Goal: Information Seeking & Learning: Learn about a topic

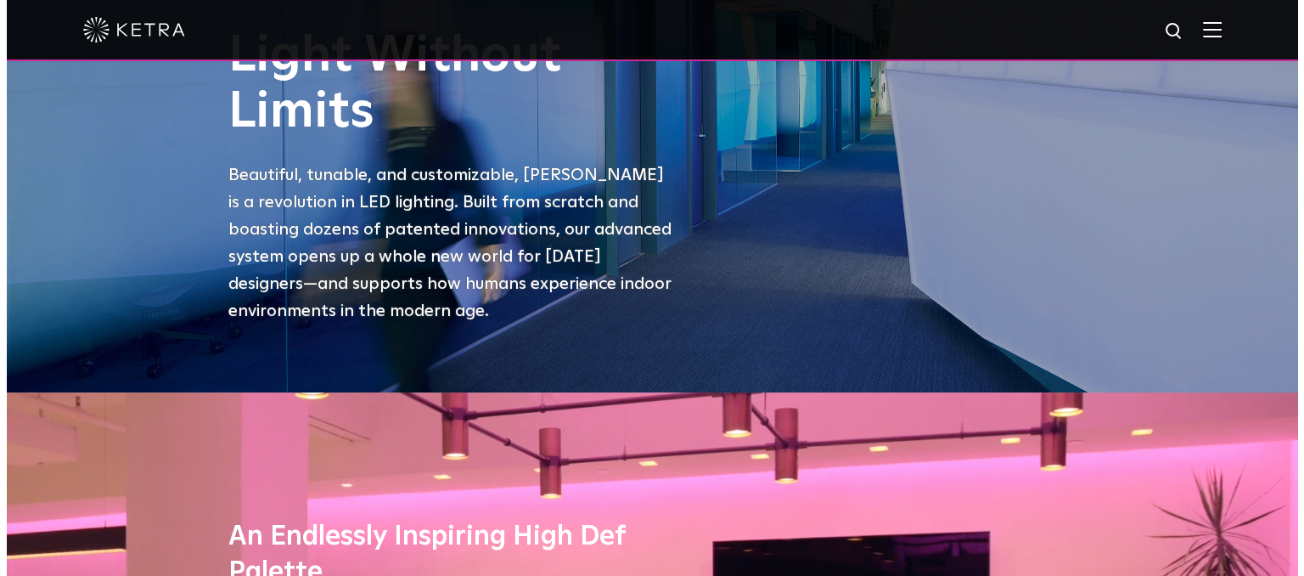
scroll to position [85, 0]
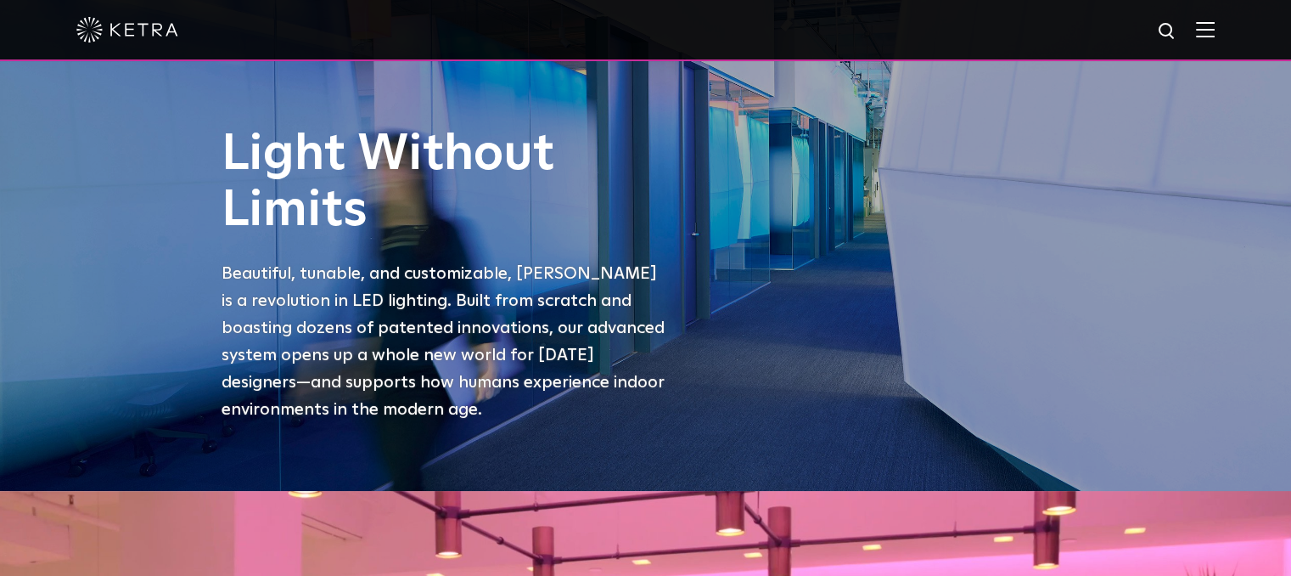
click at [1215, 30] on img at bounding box center [1205, 29] width 19 height 16
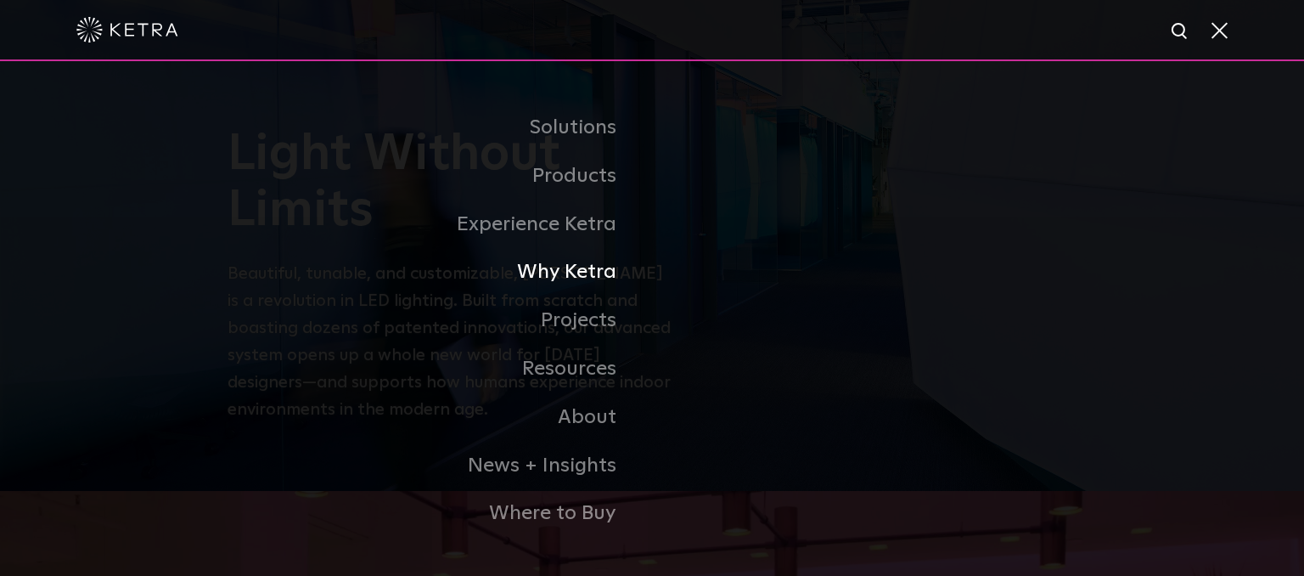
click at [598, 276] on link "Why Ketra" at bounding box center [440, 272] width 425 height 48
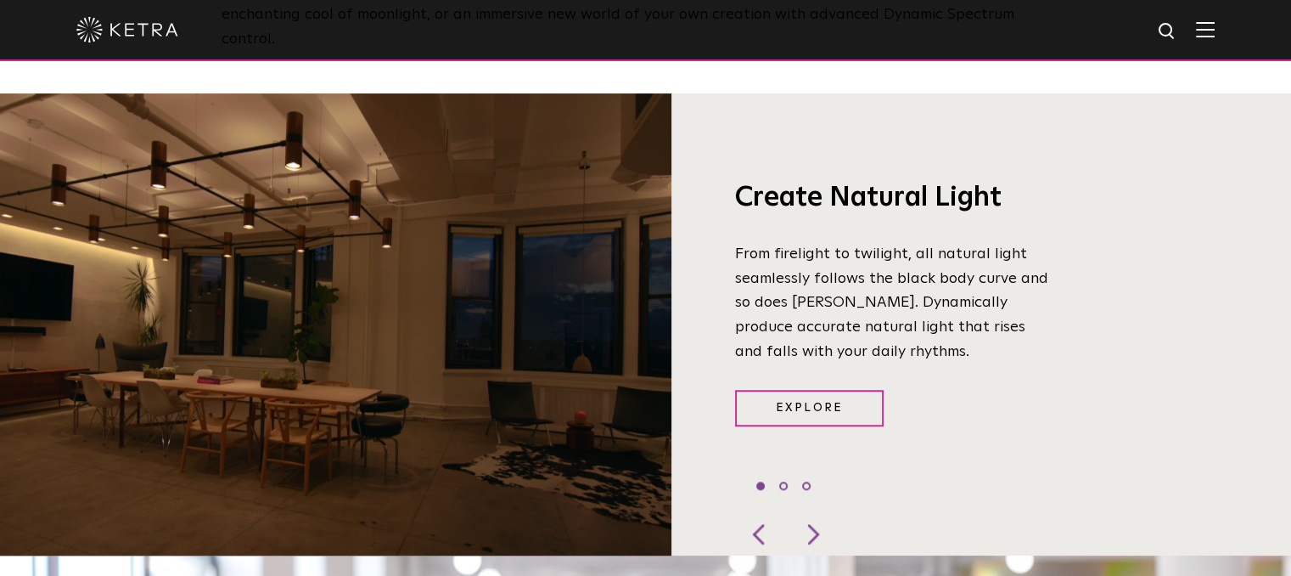
scroll to position [1274, 0]
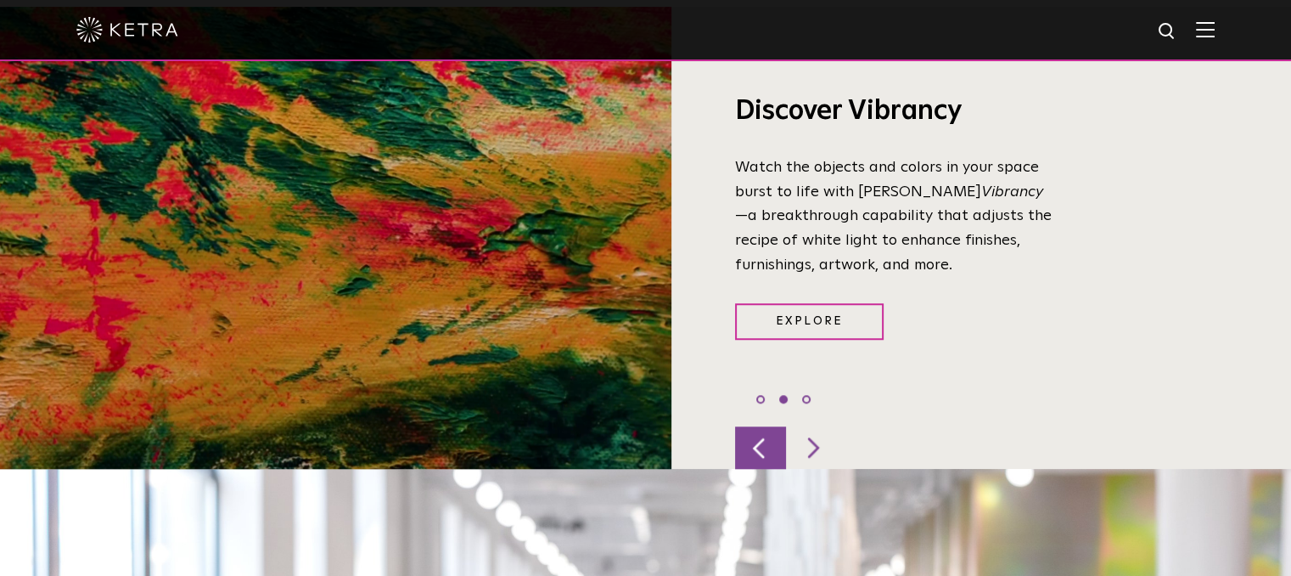
click at [759, 426] on div at bounding box center [760, 447] width 51 height 42
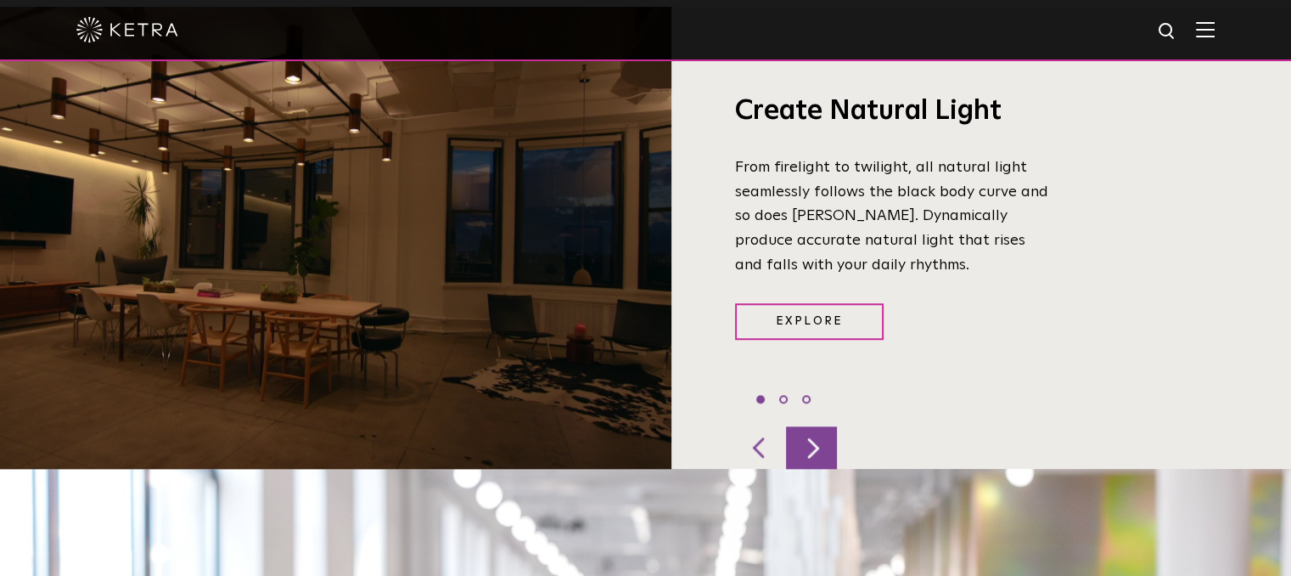
click at [825, 426] on div at bounding box center [811, 447] width 51 height 42
